Goal: Task Accomplishment & Management: Complete application form

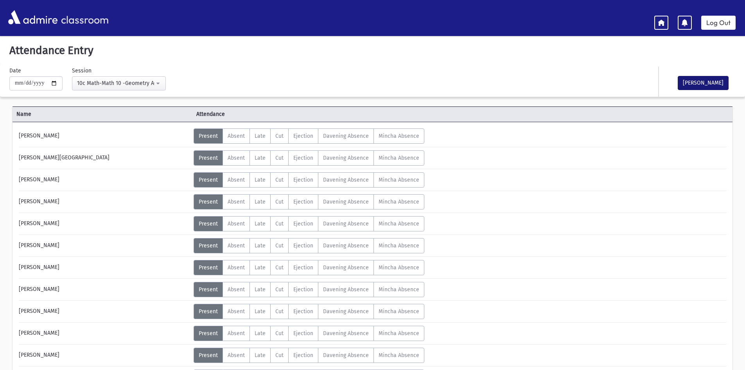
scroll to position [156, 0]
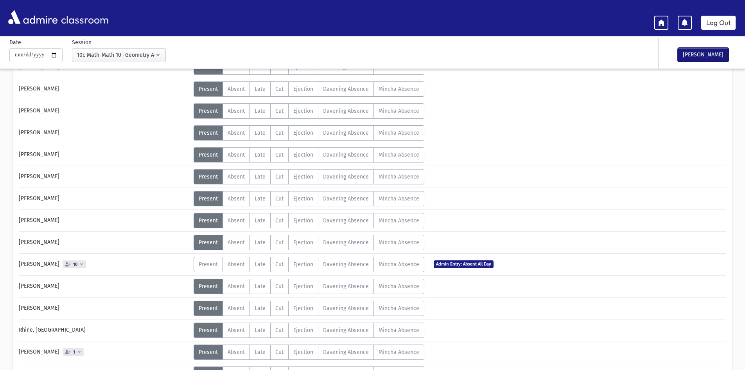
click at [697, 55] on button "[PERSON_NAME]" at bounding box center [703, 55] width 51 height 14
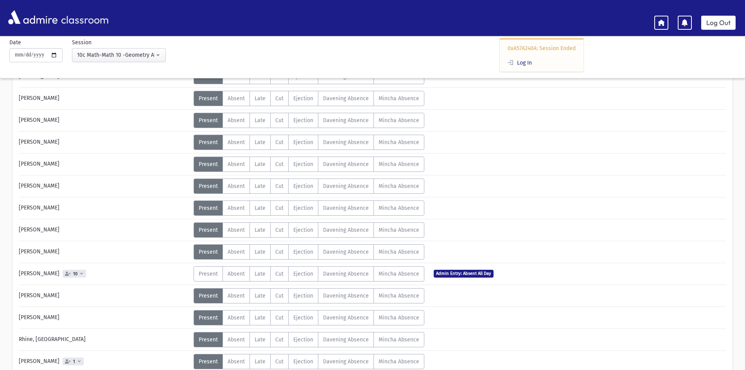
scroll to position [166, 0]
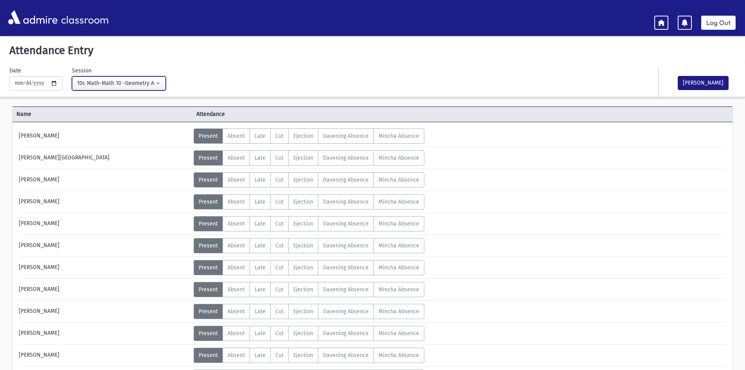
click at [125, 82] on div "10c Math-Math 10 -Geometry A(12:49PM-1:31PM)" at bounding box center [115, 83] width 77 height 8
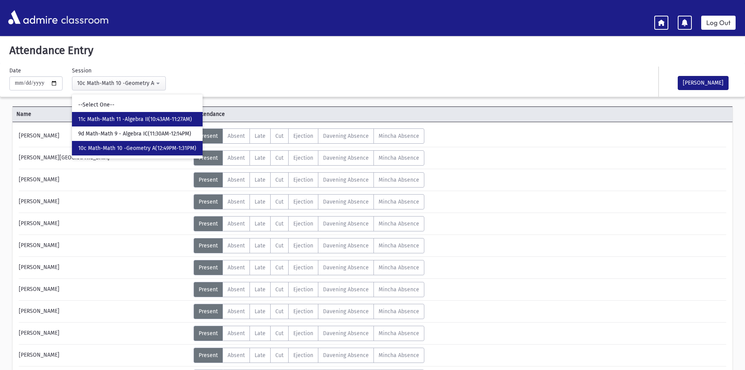
click at [103, 117] on span "11c Math-Math 11 -Algebra II(10:43AM-11:27AM)" at bounding box center [135, 119] width 114 height 8
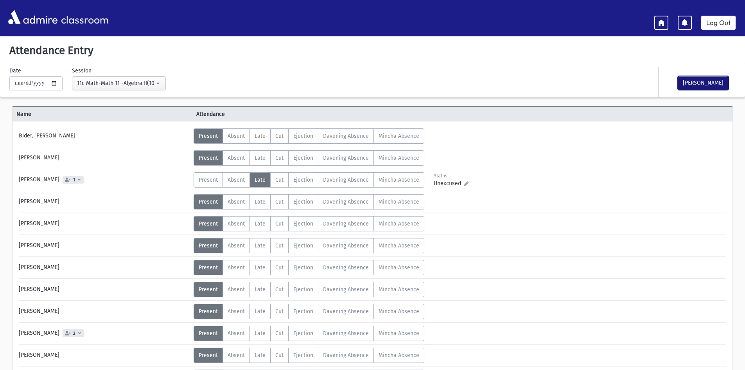
click at [689, 84] on button "[PERSON_NAME]" at bounding box center [703, 83] width 51 height 14
click at [118, 82] on div "11c Math-Math 11 -Algebra II(10:43AM-11:27AM)" at bounding box center [115, 83] width 77 height 8
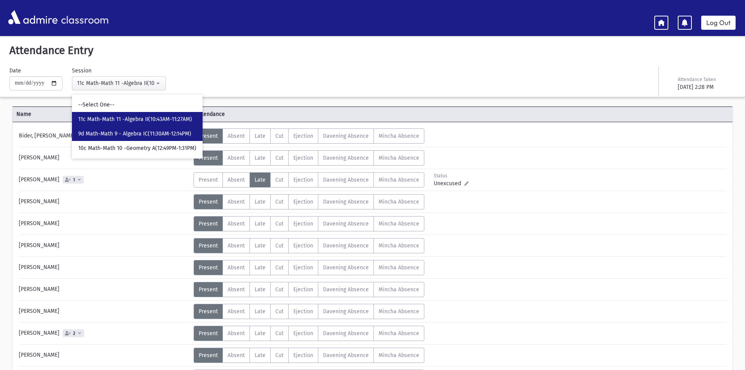
click at [112, 134] on span "9d Math-Math 9 - Algebra IC(11:30AM-12:14PM)" at bounding box center [134, 134] width 113 height 8
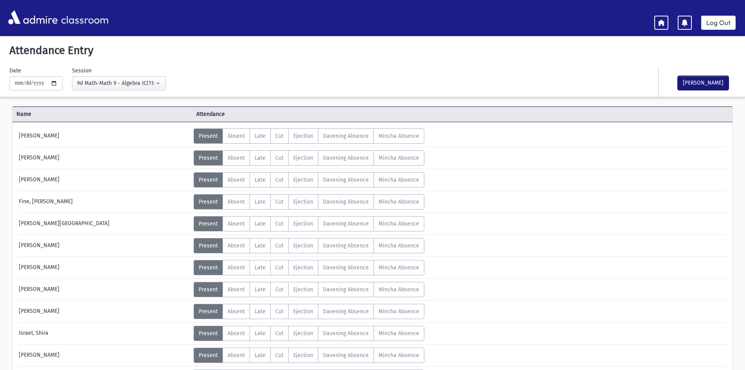
click at [687, 80] on button "[PERSON_NAME]" at bounding box center [703, 83] width 51 height 14
click at [130, 84] on div "9d Math-Math 9 - Algebra IC(11:30AM-12:14PM)" at bounding box center [115, 83] width 77 height 8
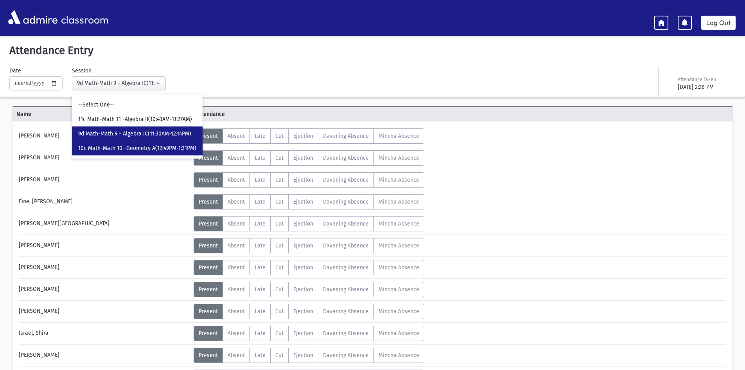
click at [126, 147] on span "10c Math-Math 10 -Geometry A(12:49PM-1:31PM)" at bounding box center [137, 148] width 118 height 8
select select "****"
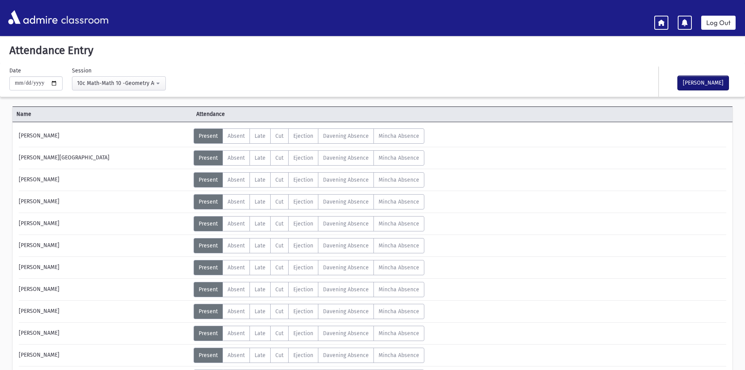
click at [694, 83] on button "[PERSON_NAME]" at bounding box center [703, 83] width 51 height 14
click at [713, 24] on link "Log Out" at bounding box center [718, 23] width 34 height 14
